Goal: Task Accomplishment & Management: Complete application form

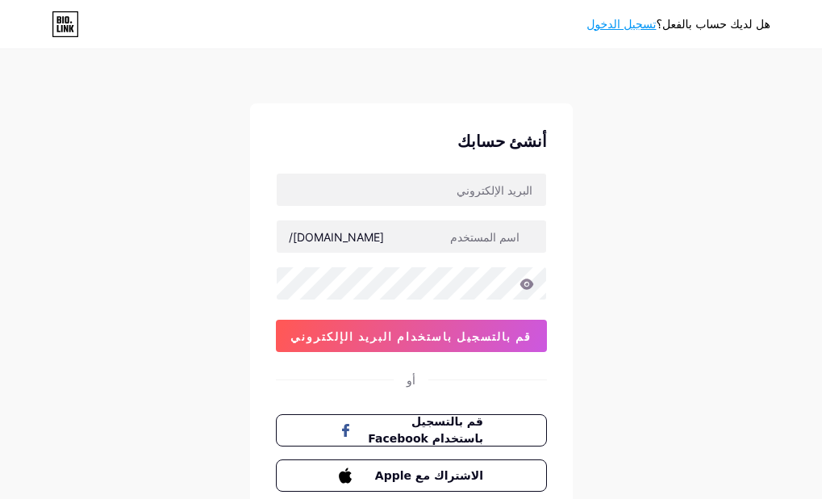
click at [411, 382] on div "أو" at bounding box center [411, 379] width 9 height 17
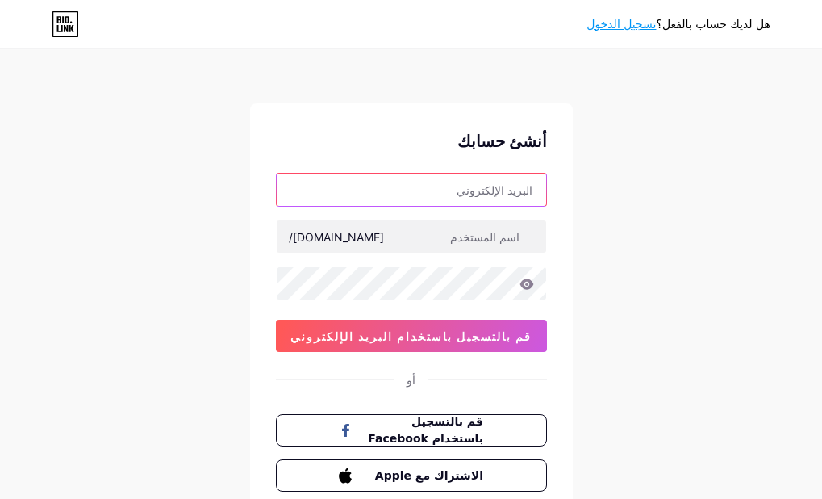
click at [528, 186] on input "text" at bounding box center [411, 189] width 269 height 32
type input "[EMAIL_ADDRESS][DOMAIN_NAME]"
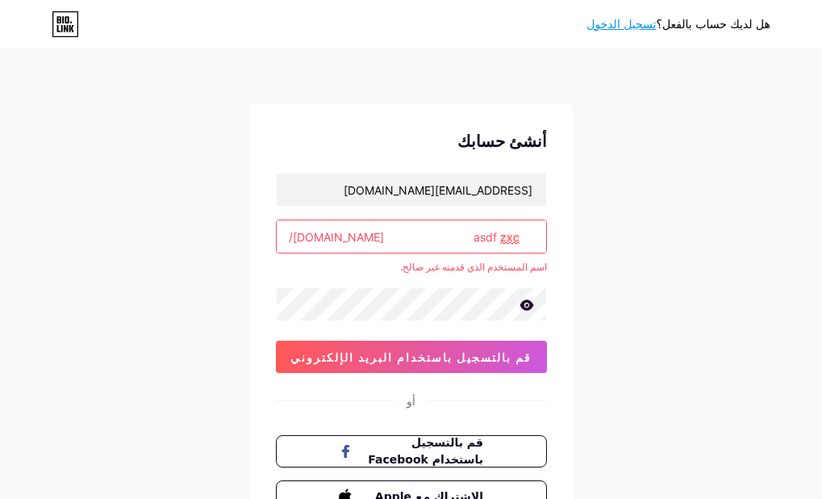
click at [438, 241] on input "asdf zxc" at bounding box center [411, 236] width 269 height 32
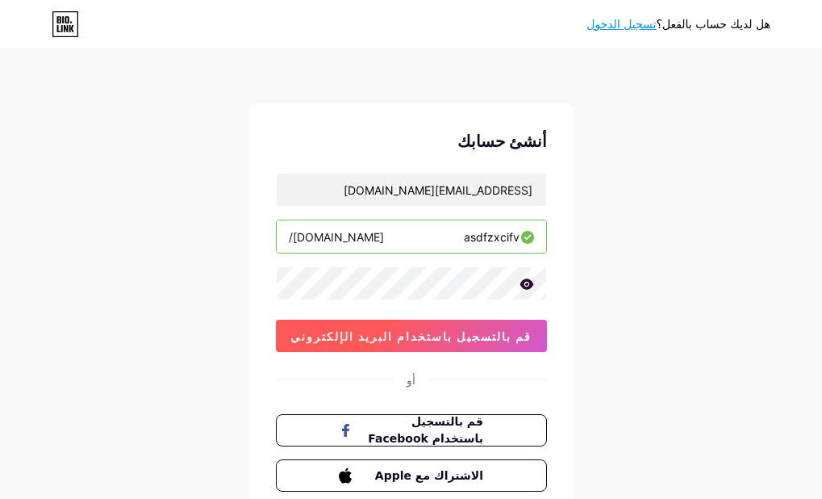
type input "asdfzxcifv"
click at [441, 341] on span "قم بالتسجيل باستخدام البريد الإلكتروني" at bounding box center [410, 336] width 241 height 14
